Goal: Obtain resource: Obtain resource

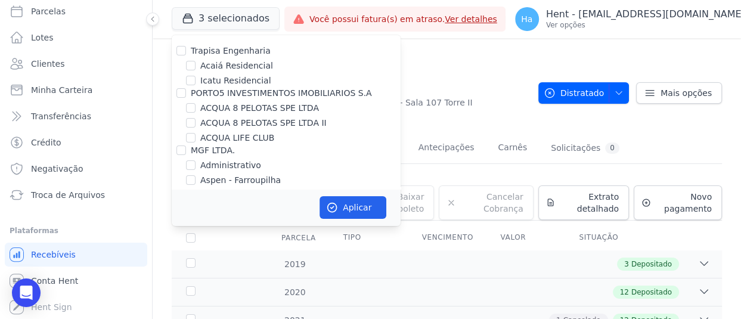
scroll to position [3045, 0]
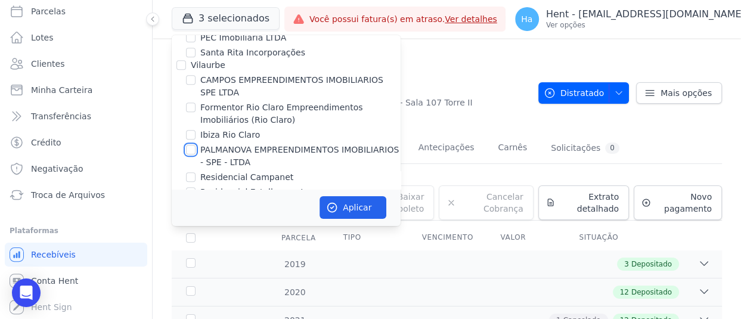
click at [191, 145] on input "PALMANOVA EMPREENDIMENTOS IMOBILIARIOS - SPE - LTDA" at bounding box center [191, 150] width 10 height 10
checkbox input "true"
click at [367, 209] on button "Aplicar" at bounding box center [353, 207] width 67 height 23
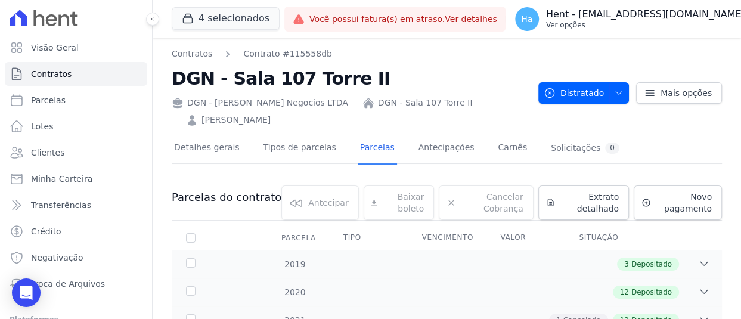
click at [625, 33] on button "Ha Hent - [EMAIL_ADDRESS][DOMAIN_NAME] Ver opções" at bounding box center [638, 18] width 264 height 33
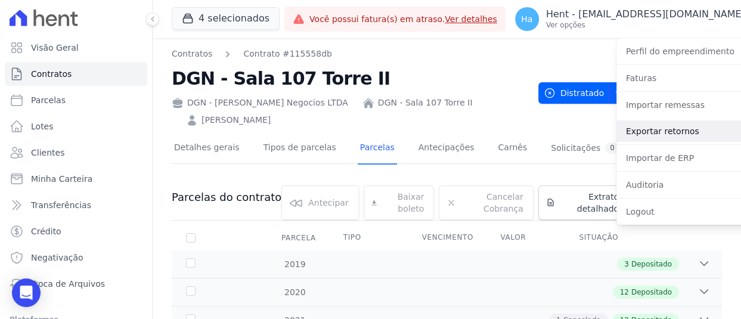
click at [645, 134] on link "Exportar retornos" at bounding box center [693, 130] width 153 height 21
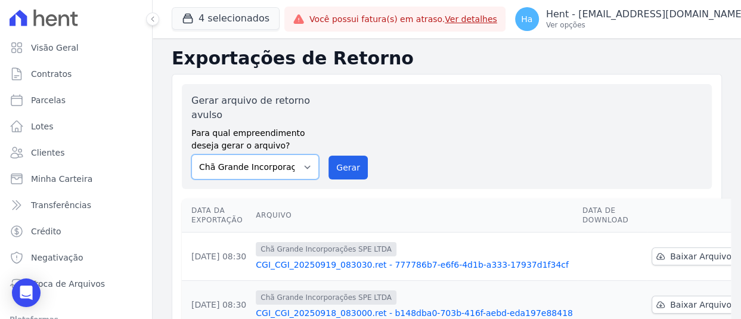
click at [293, 174] on select "Acaiá Residencial ACQUA 8 PELOTAS SPE LTDA ACQUA 8 PELOTAS SPE LTDA II ACQUA LI…" at bounding box center [255, 166] width 128 height 25
select select "7e60a9aa-bb60-49a3-963d-7883300675b4"
click at [191, 154] on select "Acaiá Residencial ACQUA 8 PELOTAS SPE LTDA ACQUA 8 PELOTAS SPE LTDA II ACQUA LI…" at bounding box center [255, 166] width 128 height 25
click at [348, 163] on button "Gerar" at bounding box center [348, 168] width 39 height 24
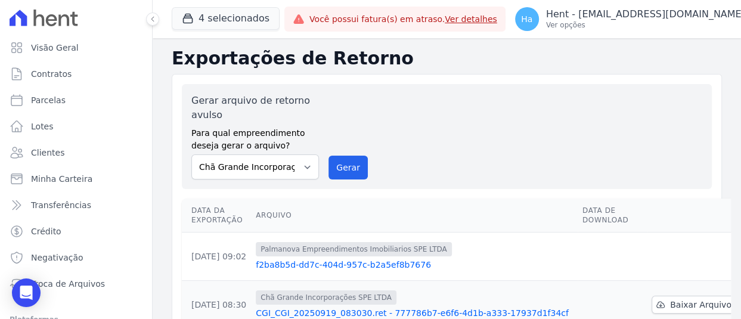
click at [345, 259] on link "f2ba8b5d-dd7c-404d-957c-b2a5ef8b7676" at bounding box center [414, 265] width 317 height 12
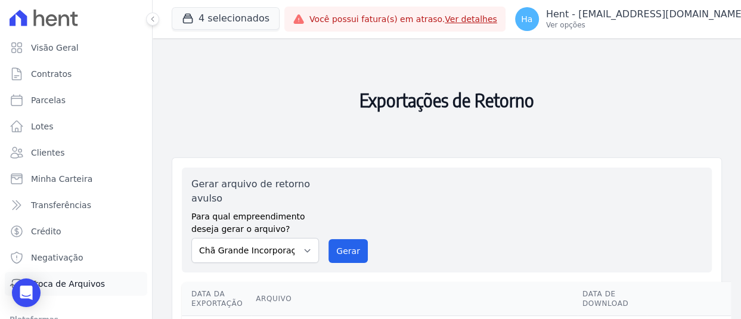
click at [83, 291] on link "Troca de Arquivos" at bounding box center [76, 284] width 143 height 24
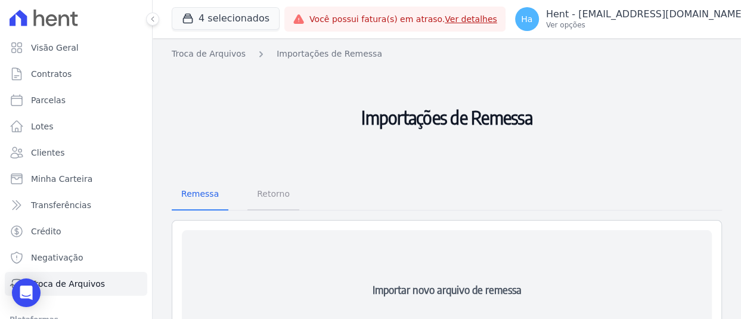
click at [281, 199] on span "Retorno" at bounding box center [273, 194] width 47 height 24
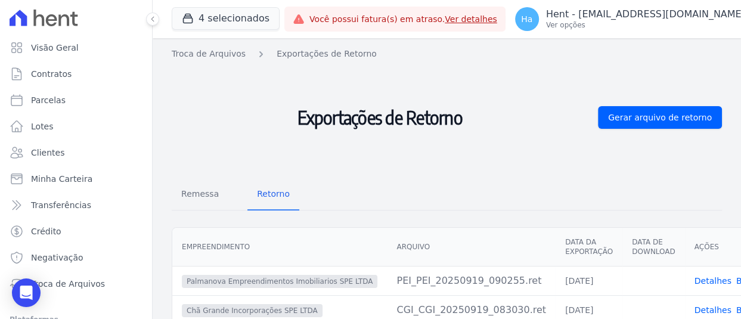
click at [695, 282] on link "Detalhes" at bounding box center [713, 281] width 37 height 10
